Goal: Task Accomplishment & Management: Use online tool/utility

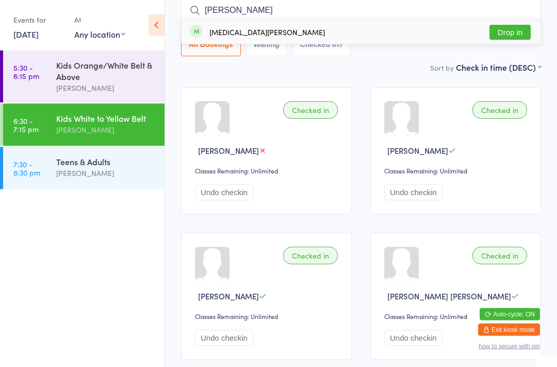
type input "Yasmin"
click at [504, 39] on button "Drop in" at bounding box center [510, 32] width 41 height 15
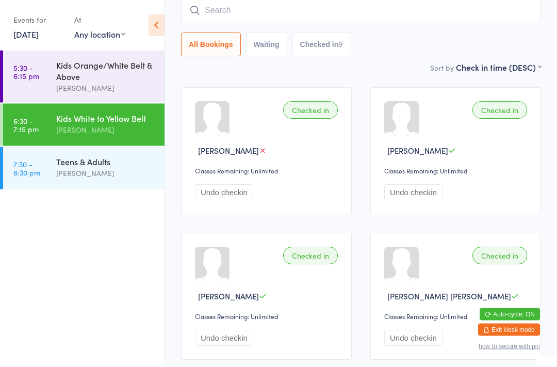
scroll to position [83, 0]
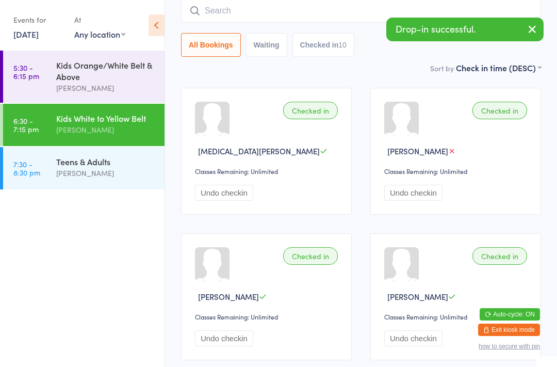
click at [370, 14] on input "search" at bounding box center [361, 11] width 360 height 24
type input "Brock"
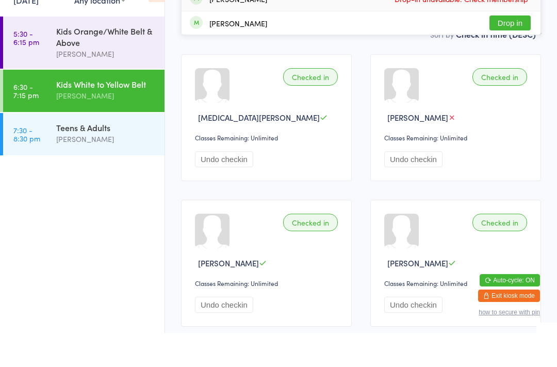
click at [110, 156] on div "Teens & Adults" at bounding box center [106, 161] width 100 height 11
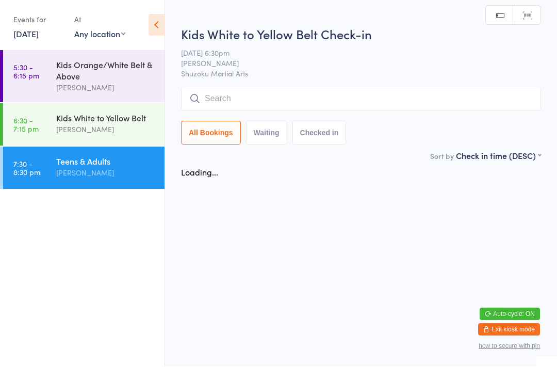
scroll to position [1, 0]
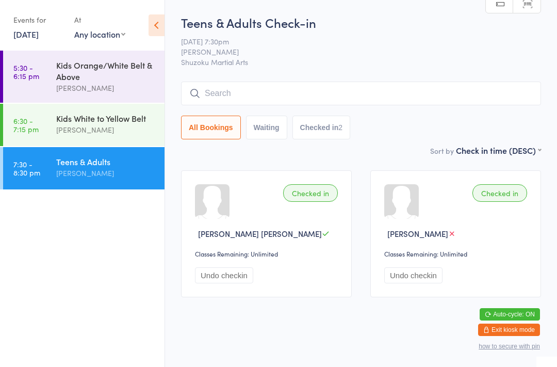
click at [380, 95] on input "search" at bounding box center [361, 94] width 360 height 24
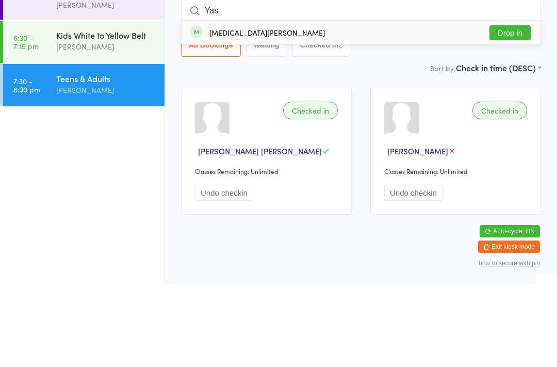
type input "Yas"
click at [522, 108] on button "Drop in" at bounding box center [510, 115] width 41 height 15
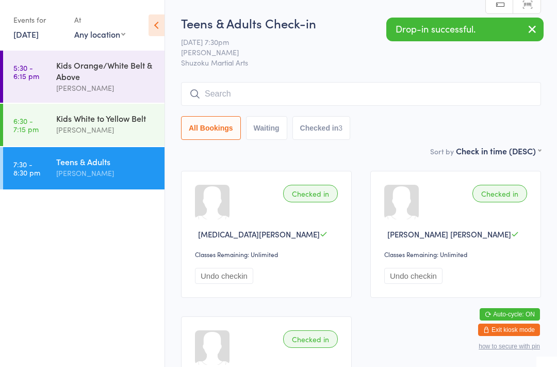
click at [377, 87] on input "search" at bounding box center [361, 94] width 360 height 24
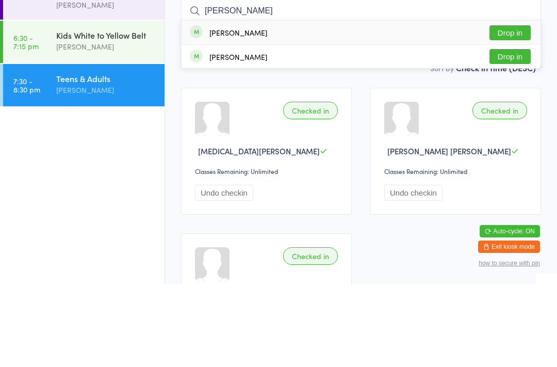
type input "Brock"
click at [512, 108] on button "Drop in" at bounding box center [510, 115] width 41 height 15
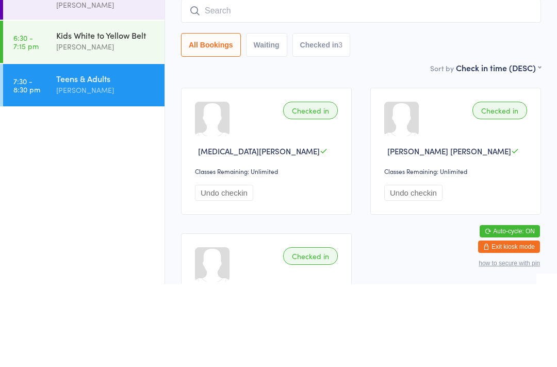
scroll to position [83, 0]
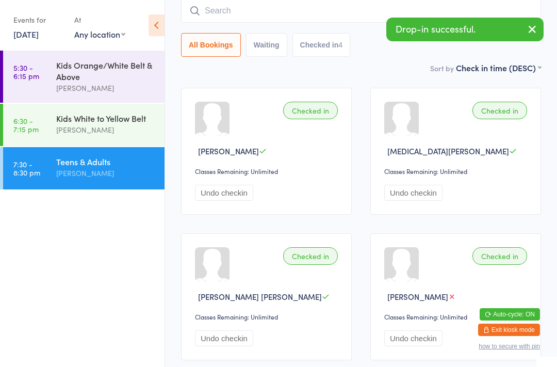
click at [336, 14] on input "search" at bounding box center [361, 11] width 360 height 24
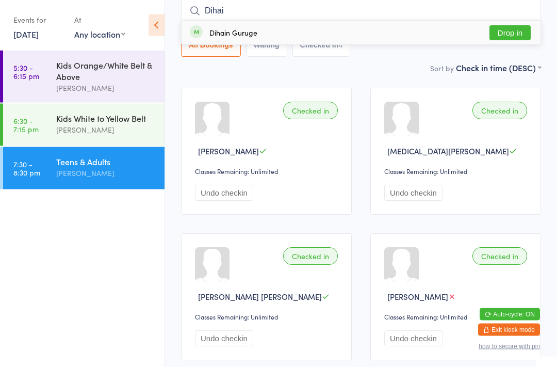
type input "Dihai"
click at [516, 33] on button "Drop in" at bounding box center [510, 33] width 41 height 15
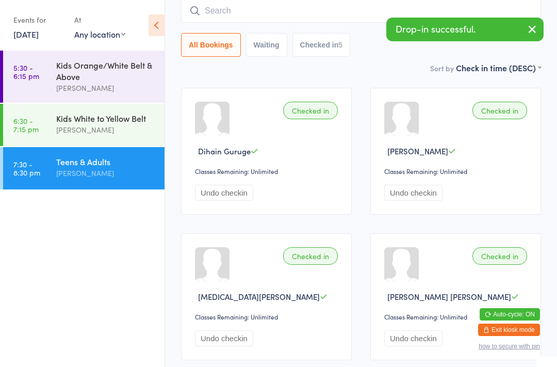
click at [255, 5] on input "search" at bounding box center [361, 11] width 360 height 24
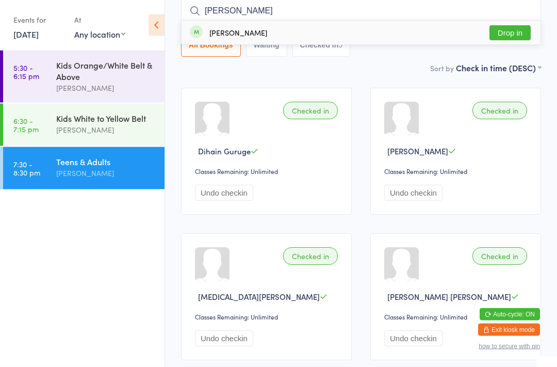
type input "Sharon wol"
click at [513, 36] on button "Drop in" at bounding box center [510, 33] width 41 height 15
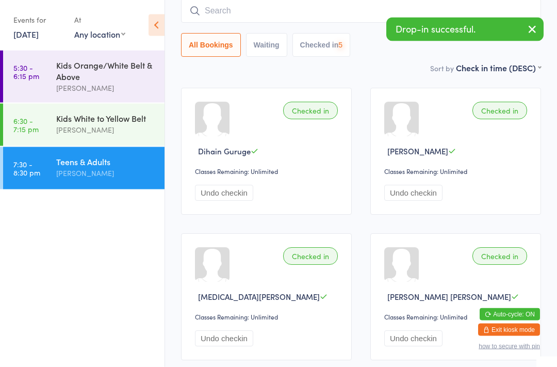
scroll to position [83, 0]
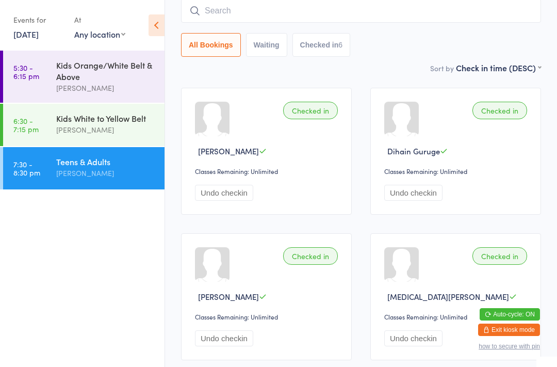
click at [252, 4] on input "search" at bounding box center [361, 11] width 360 height 24
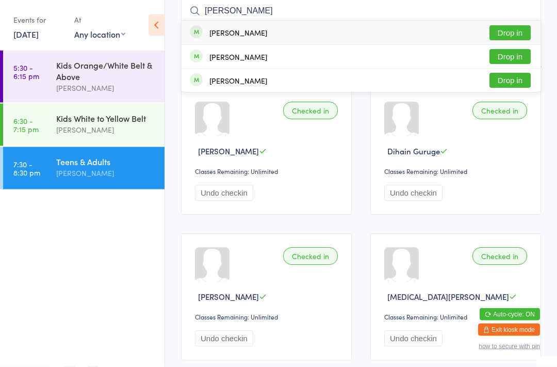
type input "Luke"
click at [377, 33] on div "Luke D'cruz Drop in" at bounding box center [361, 33] width 359 height 24
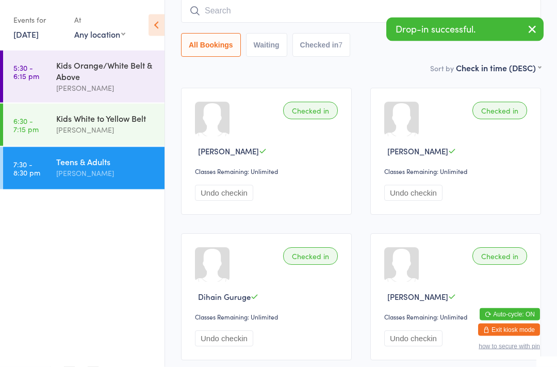
click at [229, 16] on input "search" at bounding box center [361, 11] width 360 height 24
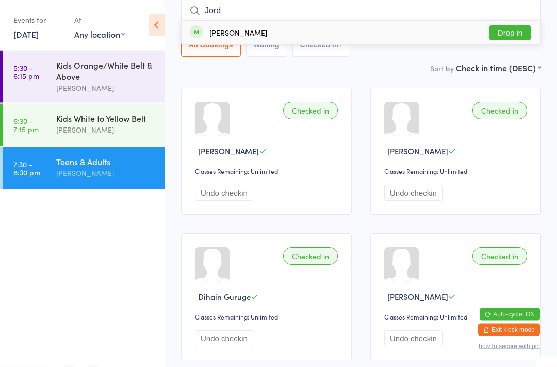
type input "Jord"
click at [244, 34] on div "[PERSON_NAME]" at bounding box center [238, 33] width 58 height 8
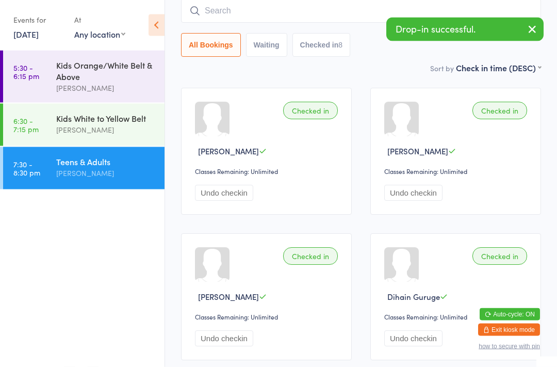
click at [89, 277] on ul "5:30 - 6:15 pm Kids Orange/White Belt & Above Narelle McMahon 6:30 - 7:15 pm Ki…" at bounding box center [82, 209] width 165 height 316
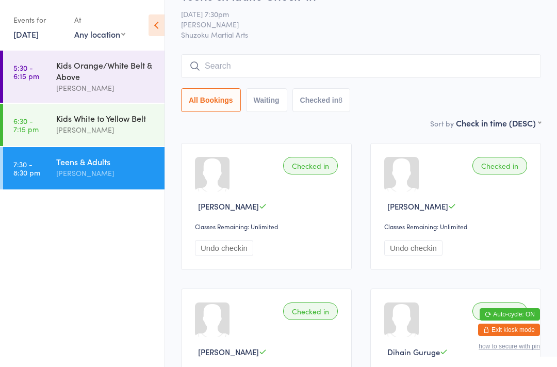
scroll to position [0, 0]
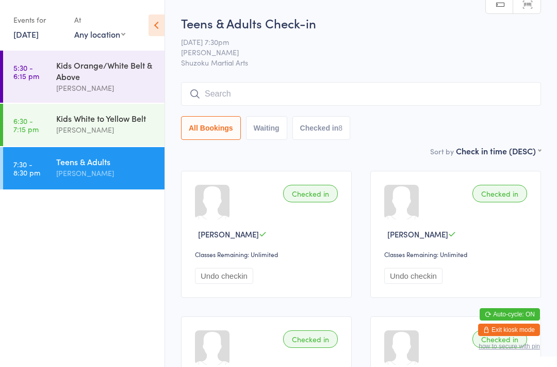
click at [104, 127] on div "[PERSON_NAME]" at bounding box center [106, 130] width 100 height 12
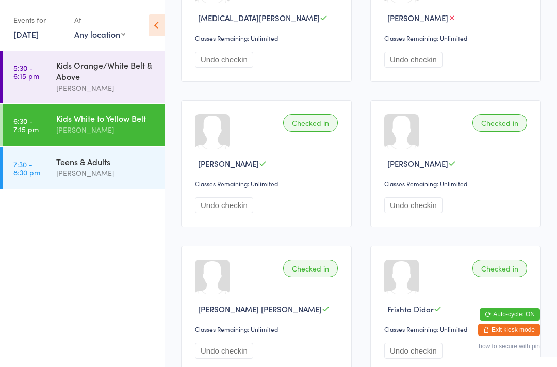
scroll to position [215, 0]
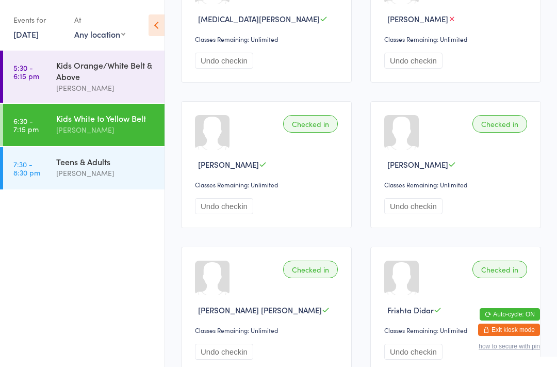
click at [296, 176] on div "Checked in Jordan D'cruz Classes Remaining: Unlimited Undo checkin" at bounding box center [266, 164] width 171 height 127
click at [311, 170] on div "[PERSON_NAME]" at bounding box center [268, 164] width 146 height 11
click at [293, 170] on div "[PERSON_NAME]" at bounding box center [268, 164] width 146 height 11
click at [302, 180] on div "Checked in Jordan D'cruz Classes Remaining: Unlimited Undo checkin" at bounding box center [266, 164] width 171 height 127
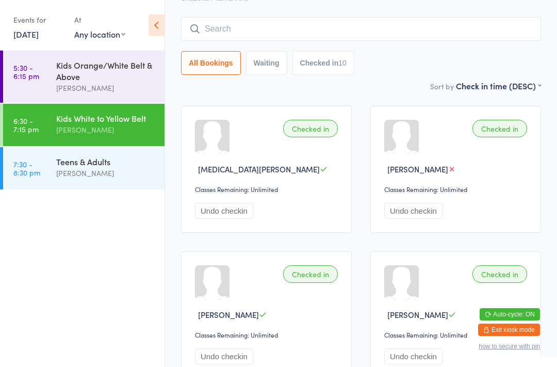
scroll to position [0, 0]
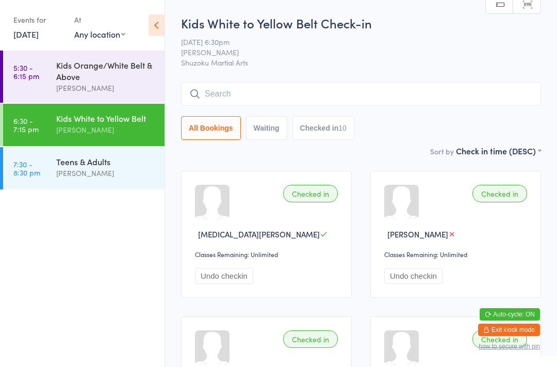
click at [227, 94] on input "search" at bounding box center [361, 94] width 360 height 24
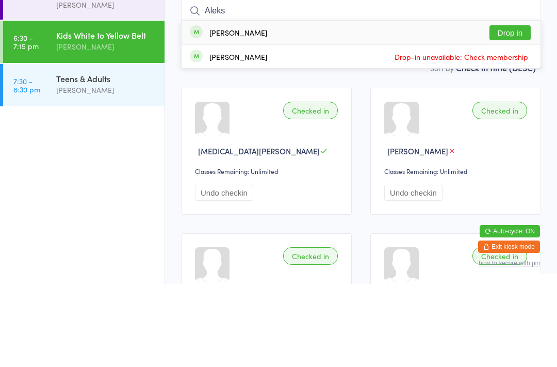
type input "Aleks"
click at [251, 111] on div "Aleksandar Tomic" at bounding box center [238, 115] width 58 height 8
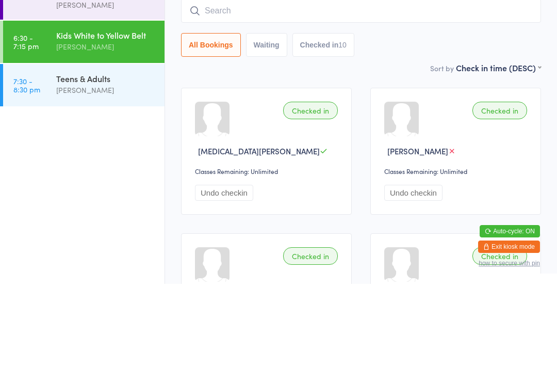
scroll to position [83, 0]
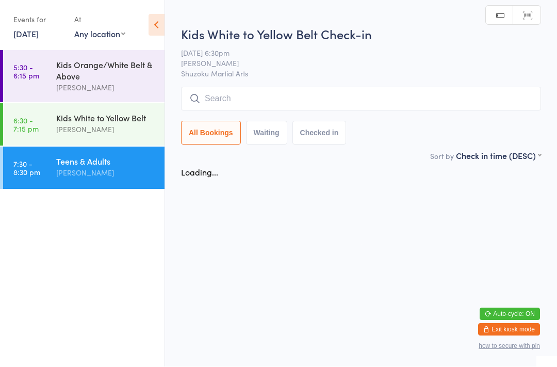
scroll to position [1, 0]
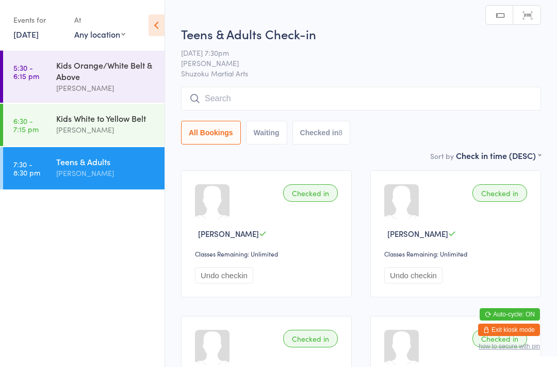
click at [244, 102] on input "search" at bounding box center [361, 99] width 360 height 24
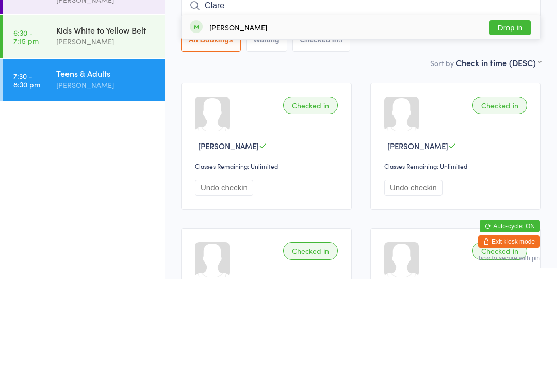
type input "Clare"
click at [503, 108] on button "Drop in" at bounding box center [510, 115] width 41 height 15
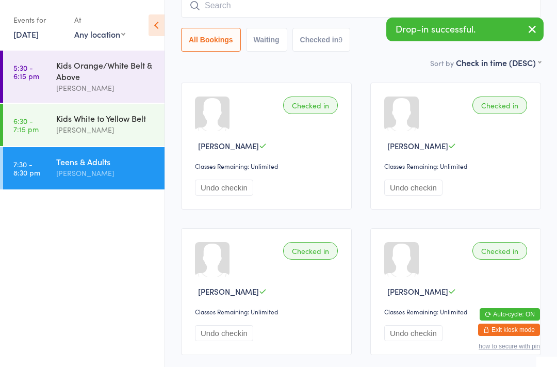
click at [288, 5] on input "search" at bounding box center [361, 6] width 360 height 24
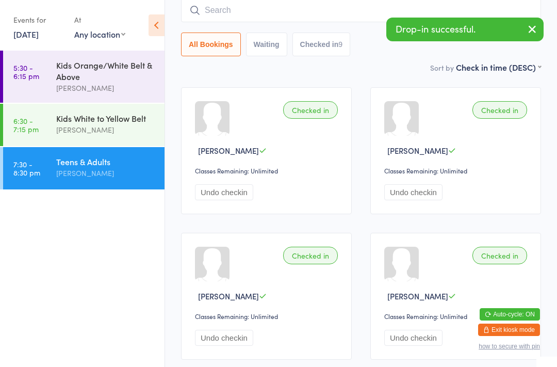
scroll to position [83, 0]
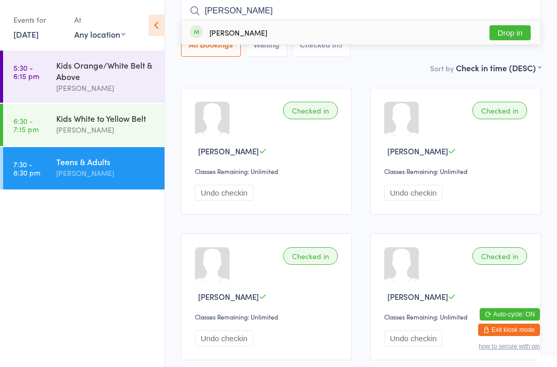
type input "Matt"
click at [516, 25] on button "Drop in" at bounding box center [510, 32] width 41 height 15
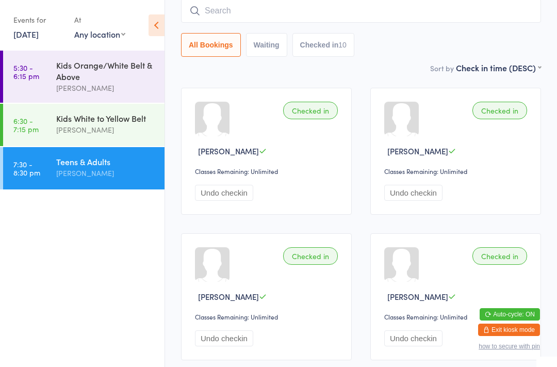
click at [245, 17] on input "search" at bounding box center [361, 11] width 360 height 24
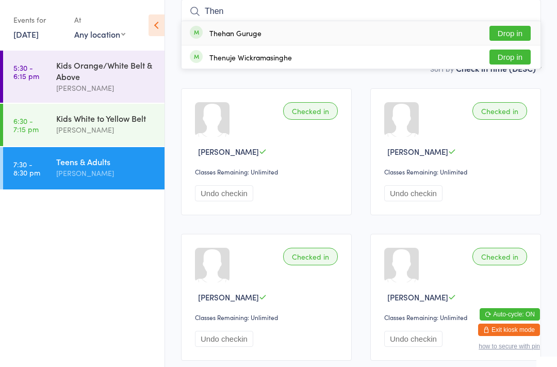
type input "Then"
click at [501, 59] on button "Drop in" at bounding box center [510, 57] width 41 height 15
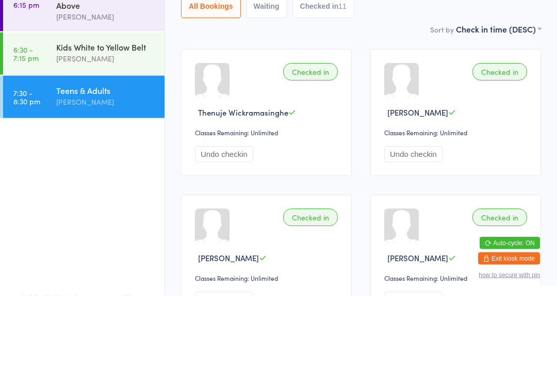
scroll to position [0, 0]
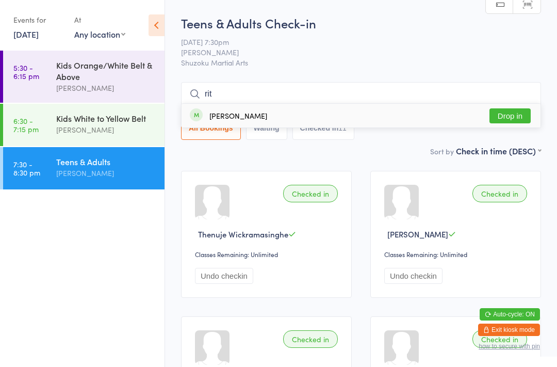
type input "rit"
click at [345, 111] on div "Rita Murgana Drop in" at bounding box center [361, 116] width 359 height 24
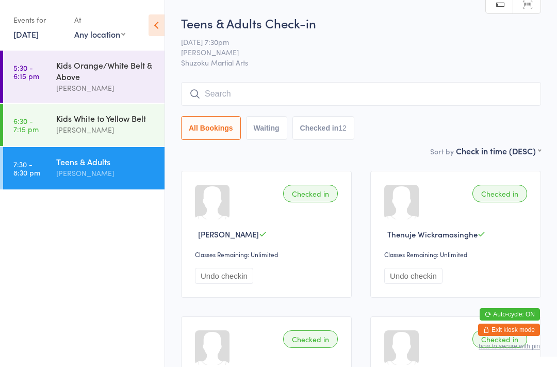
click at [251, 98] on input "search" at bounding box center [361, 94] width 360 height 24
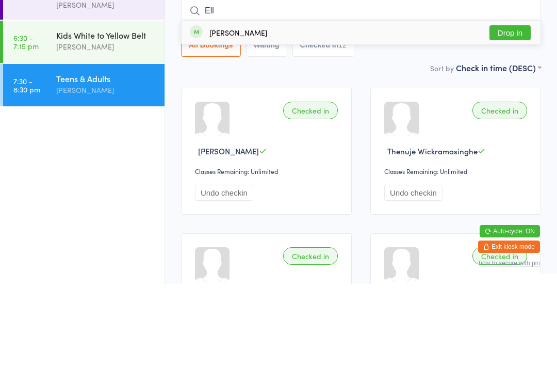
type input "Ell"
click at [502, 108] on button "Drop in" at bounding box center [510, 115] width 41 height 15
type input "david"
click at [511, 108] on button "Drop in" at bounding box center [510, 115] width 41 height 15
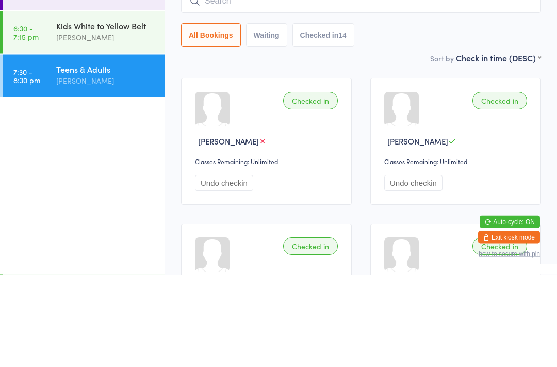
click at [226, 82] on input "search" at bounding box center [361, 94] width 360 height 24
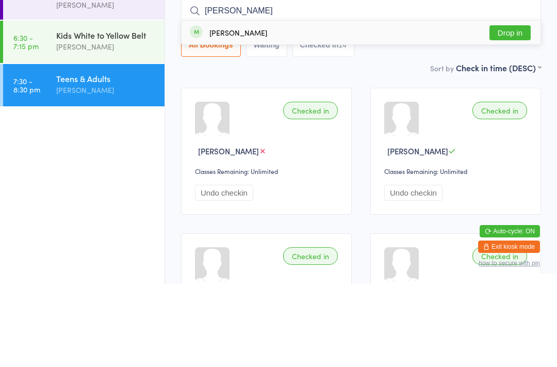
type input "Brad"
click at [231, 111] on div "[PERSON_NAME]" at bounding box center [238, 115] width 58 height 8
type input "d"
type input "6095"
click at [519, 108] on button "Drop in" at bounding box center [510, 115] width 41 height 15
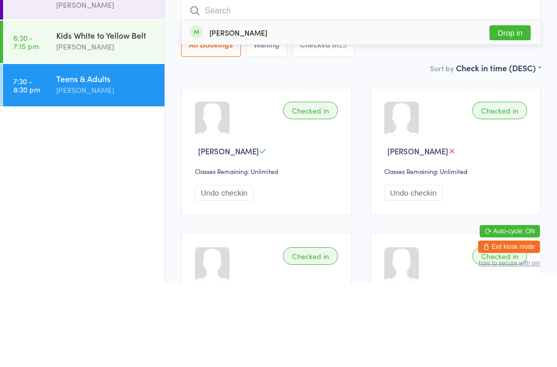
scroll to position [83, 0]
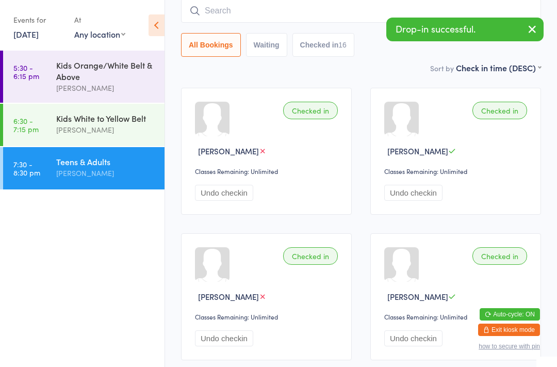
click at [302, 8] on input "search" at bounding box center [361, 11] width 360 height 24
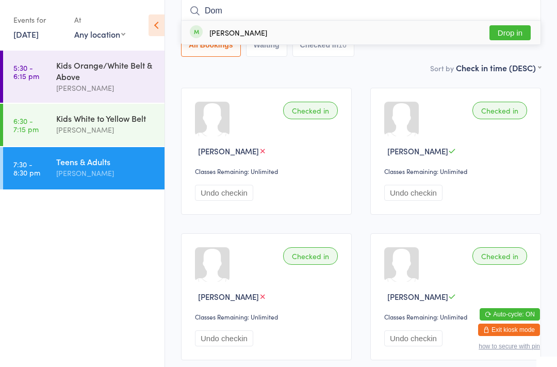
type input "Dom"
click at [510, 29] on button "Drop in" at bounding box center [510, 32] width 41 height 15
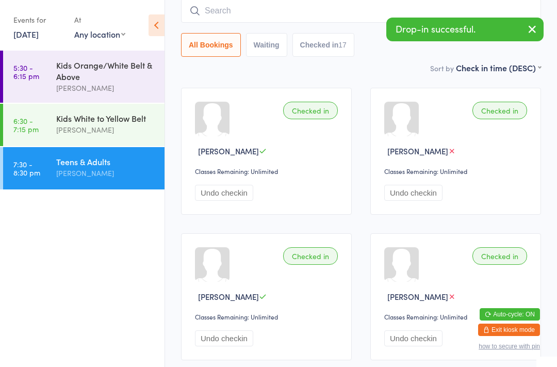
click at [314, 17] on input "search" at bounding box center [361, 11] width 360 height 24
click at [308, 23] on input "search" at bounding box center [361, 11] width 360 height 24
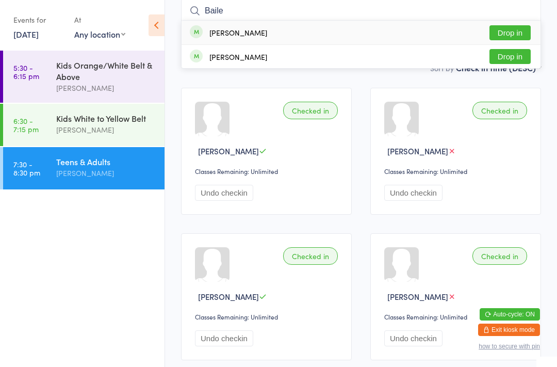
type input "Baile"
click at [523, 26] on button "Drop in" at bounding box center [510, 32] width 41 height 15
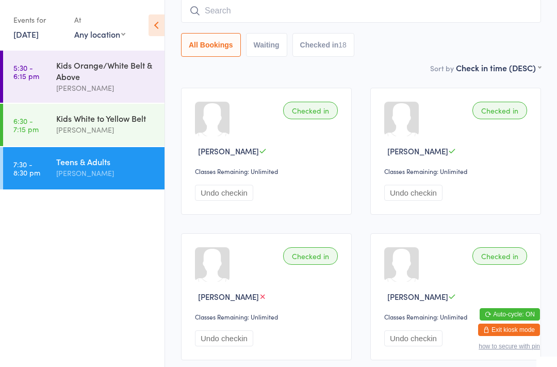
click at [286, 15] on input "search" at bounding box center [361, 11] width 360 height 24
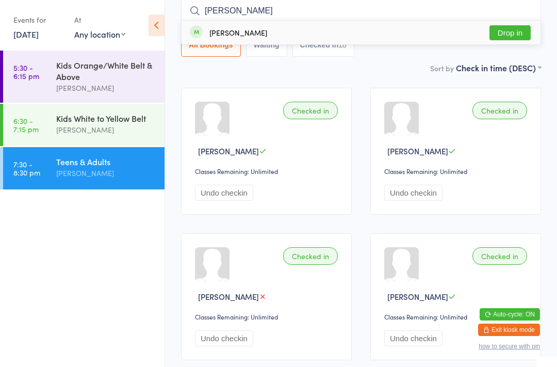
type input "Mitchell"
click at [509, 33] on button "Drop in" at bounding box center [510, 32] width 41 height 15
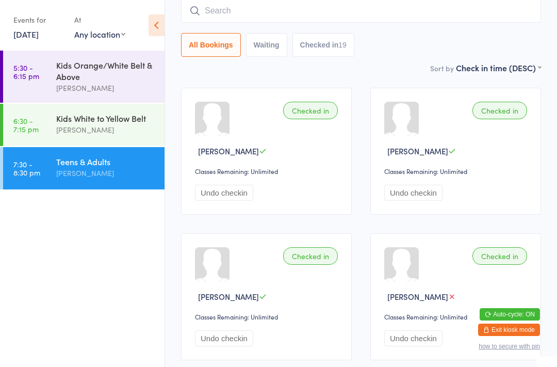
click at [429, 22] on input "search" at bounding box center [361, 11] width 360 height 24
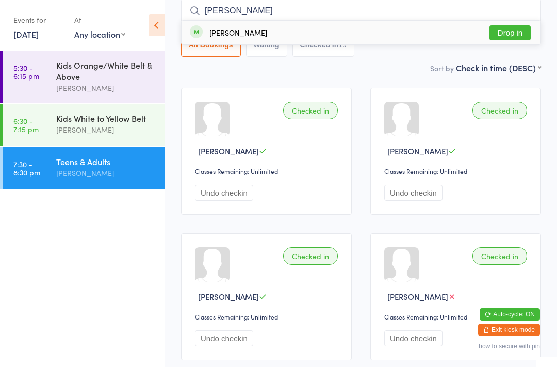
type input "Duy"
click at [510, 35] on button "Drop in" at bounding box center [510, 32] width 41 height 15
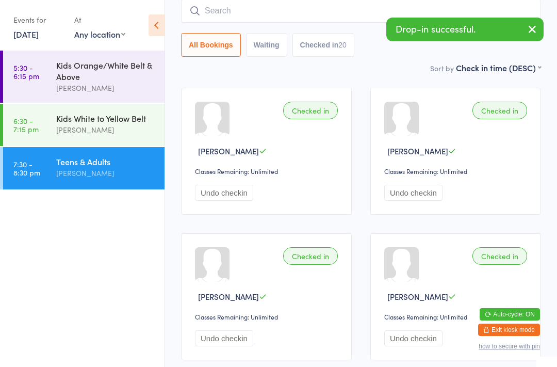
click at [365, 12] on input "search" at bounding box center [361, 11] width 360 height 24
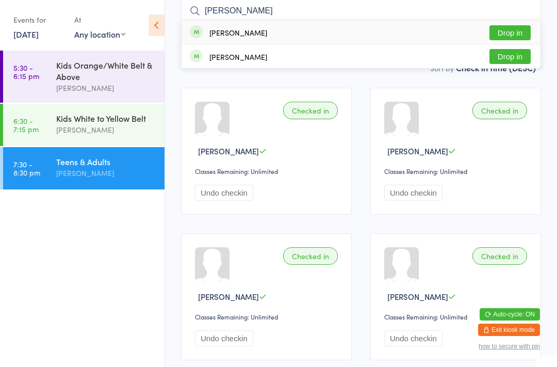
type input "James"
click at [521, 31] on button "Drop in" at bounding box center [510, 32] width 41 height 15
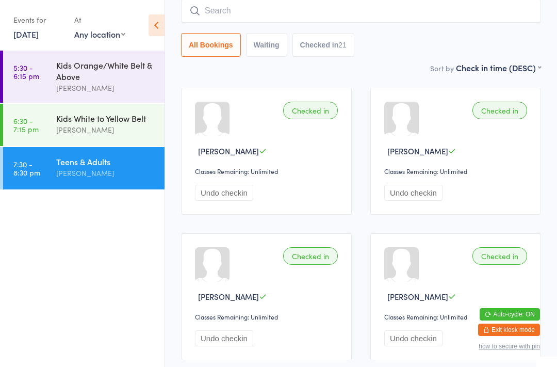
click at [253, 11] on input "search" at bounding box center [361, 11] width 360 height 24
type input "Anika"
click at [520, 31] on button "Drop in" at bounding box center [510, 32] width 41 height 15
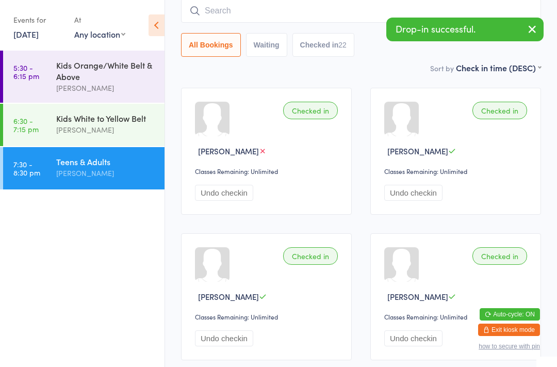
click at [253, 17] on input "search" at bounding box center [361, 11] width 360 height 24
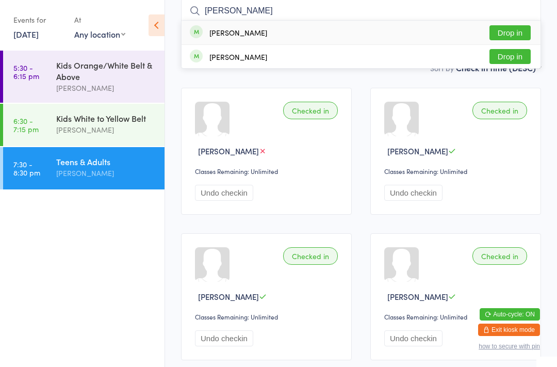
type input "Shaun"
click at [520, 33] on button "Drop in" at bounding box center [510, 32] width 41 height 15
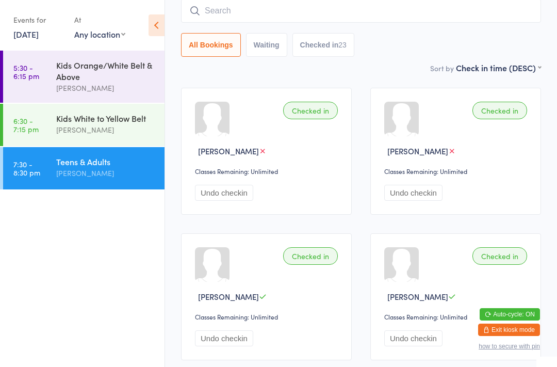
click at [298, 5] on input "search" at bounding box center [361, 11] width 360 height 24
type input "Darko"
click at [398, 28] on div "Darko Trkulja Drop in" at bounding box center [361, 33] width 359 height 24
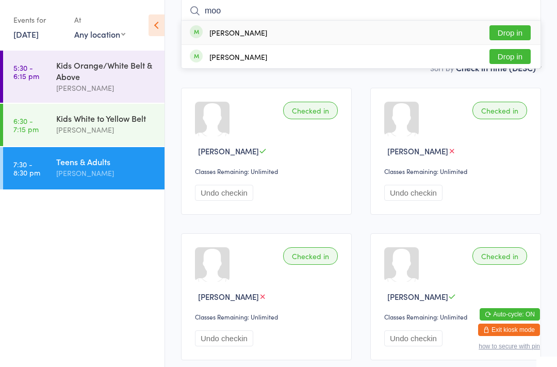
type input "moo"
click at [519, 54] on button "Drop in" at bounding box center [510, 56] width 41 height 15
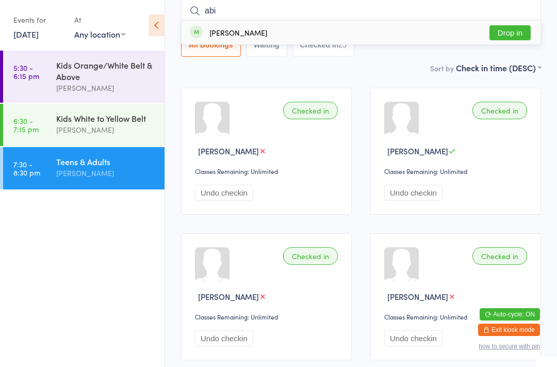
type input "abi"
click at [509, 38] on button "Drop in" at bounding box center [510, 32] width 41 height 15
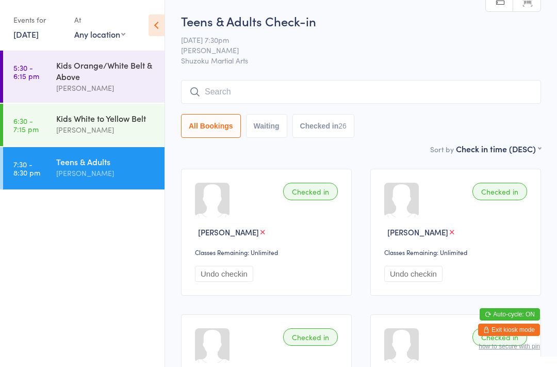
scroll to position [0, 0]
